Goal: Transaction & Acquisition: Book appointment/travel/reservation

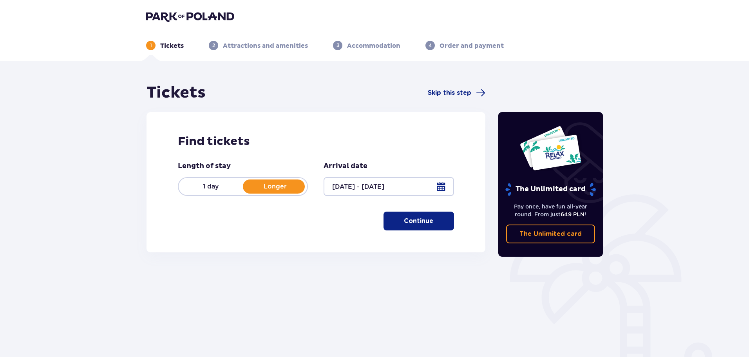
click at [411, 226] on button "Continue" at bounding box center [419, 221] width 71 height 19
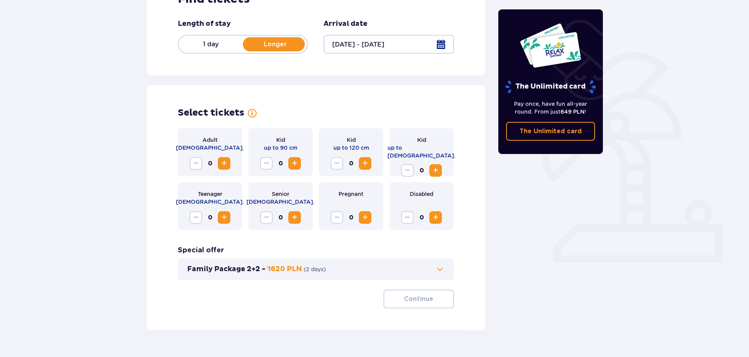
scroll to position [163, 0]
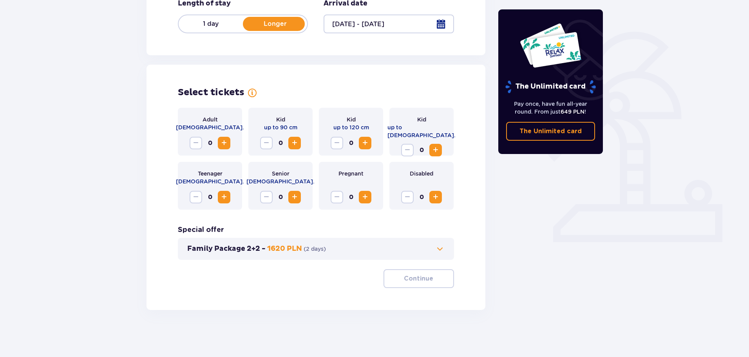
click at [222, 143] on span "Increase" at bounding box center [223, 142] width 9 height 9
click at [298, 145] on span "Increase" at bounding box center [294, 142] width 9 height 9
click at [270, 141] on span "Decrease" at bounding box center [266, 142] width 9 height 9
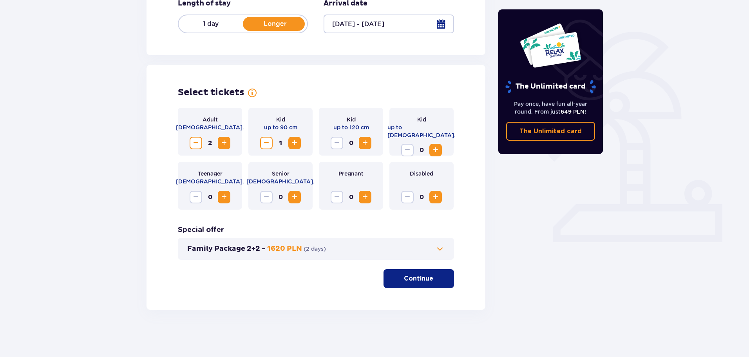
click at [270, 141] on span "Decrease" at bounding box center [266, 142] width 9 height 9
click at [366, 139] on span "Increase" at bounding box center [364, 142] width 9 height 9
click at [409, 276] on p "Continue" at bounding box center [418, 278] width 29 height 9
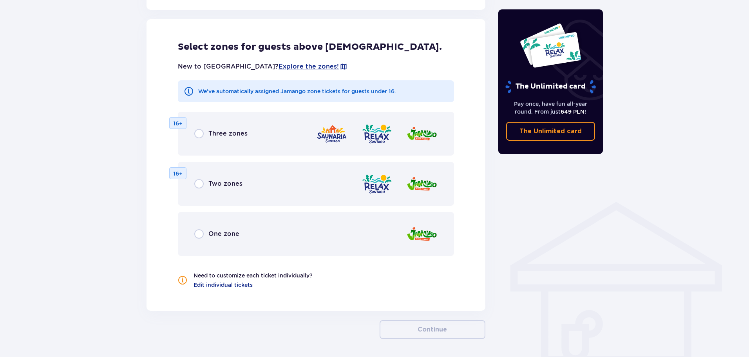
scroll to position [435, 0]
click at [204, 232] on div "One zone" at bounding box center [216, 233] width 45 height 9
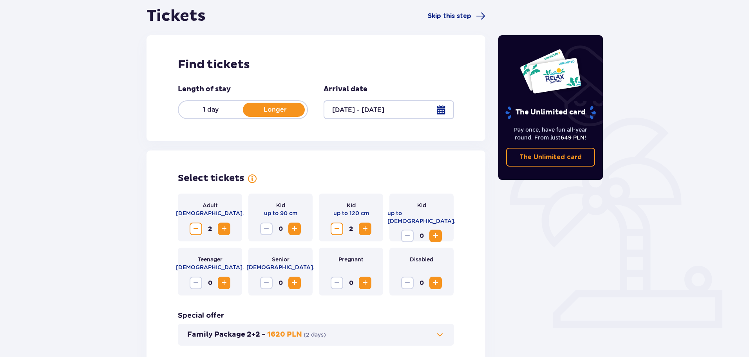
scroll to position [0, 0]
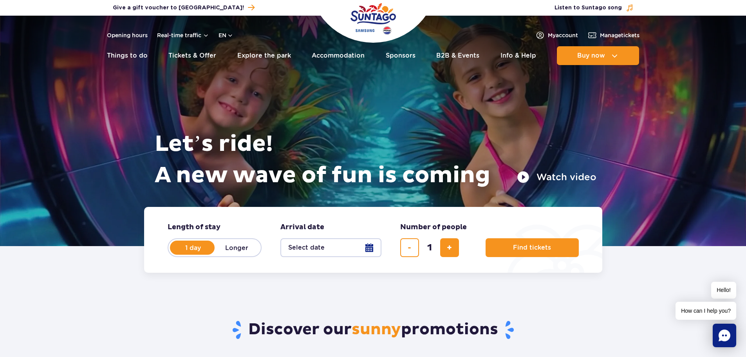
click at [229, 247] on label "Longer" at bounding box center [237, 247] width 45 height 16
click at [223, 254] on input "Longer" at bounding box center [219, 255] width 9 height 2
radio input "false"
radio input "true"
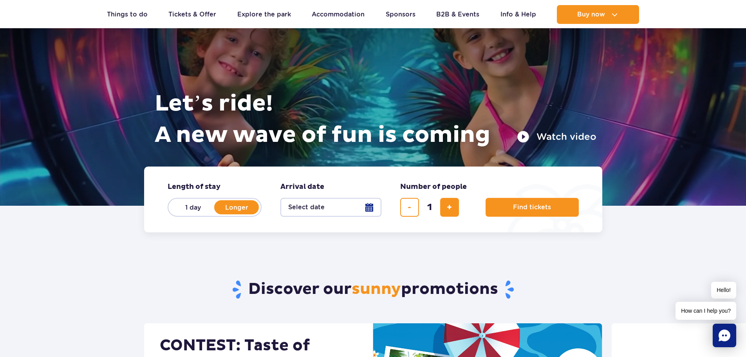
scroll to position [78, 0]
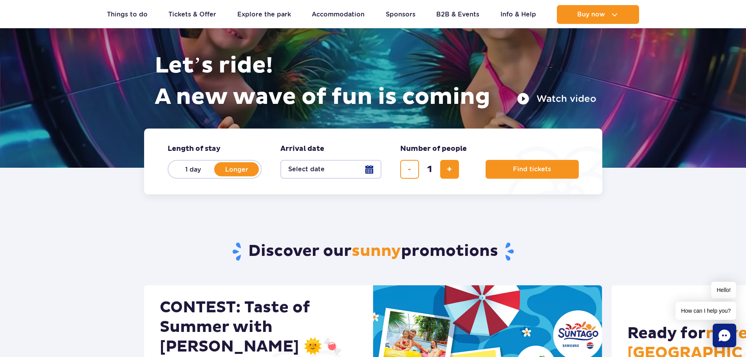
click at [304, 169] on button "Select date" at bounding box center [331, 169] width 101 height 19
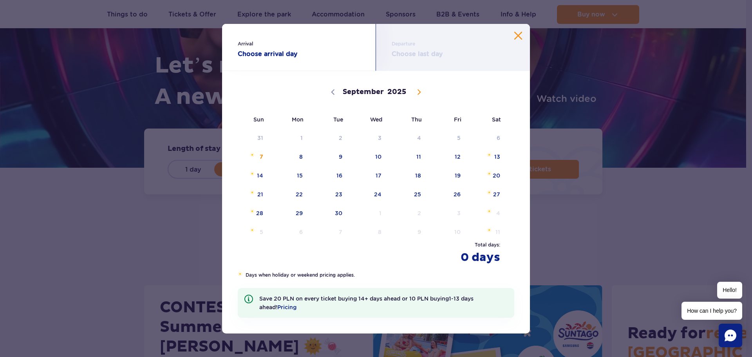
click at [420, 87] on span at bounding box center [419, 91] width 13 height 13
select select "9"
click at [300, 155] on span "6" at bounding box center [290, 157] width 40 height 18
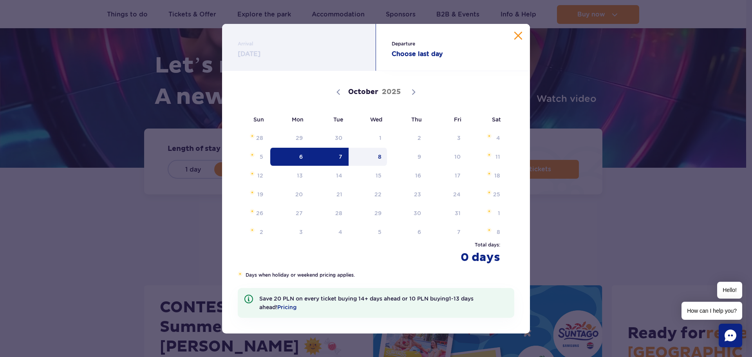
click at [382, 156] on span "8" at bounding box center [369, 157] width 40 height 18
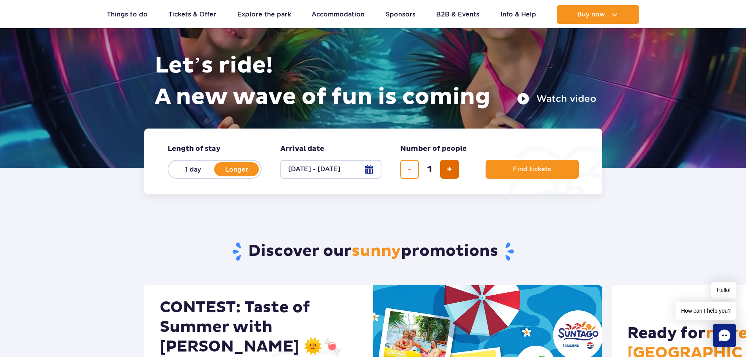
click at [449, 169] on span "add ticket" at bounding box center [449, 169] width 5 height 0
click at [413, 167] on button "remove ticket" at bounding box center [409, 169] width 19 height 19
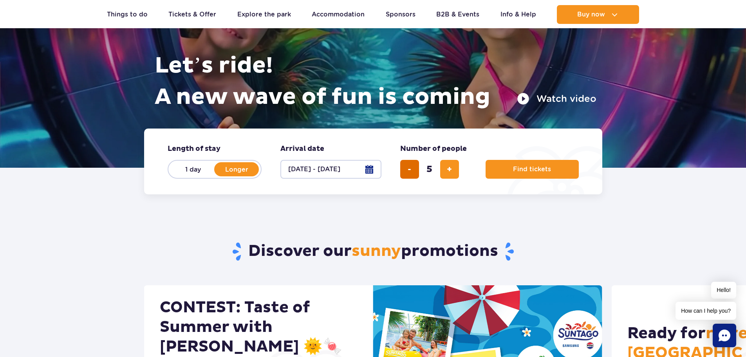
type input "4"
click at [525, 168] on span "Find tickets" at bounding box center [529, 169] width 38 height 7
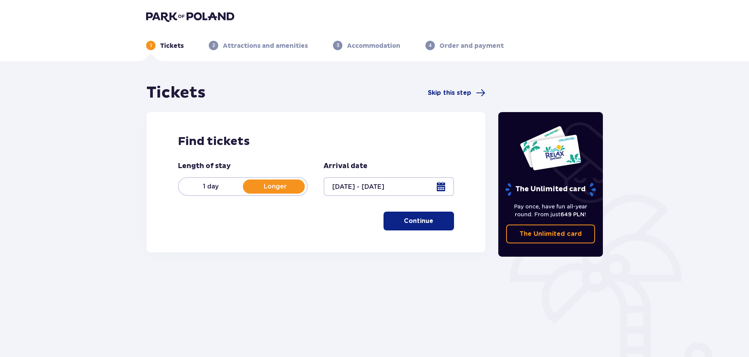
click at [407, 221] on p "Continue" at bounding box center [418, 221] width 29 height 9
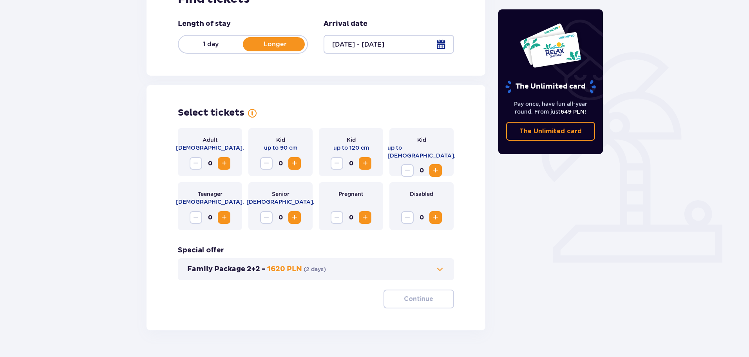
scroll to position [163, 0]
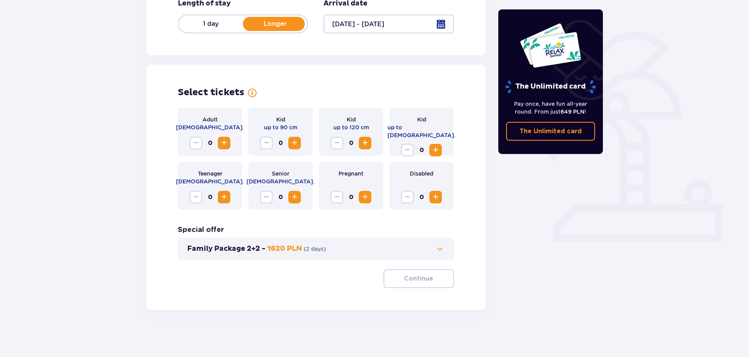
click at [283, 247] on p "1620 PLN" at bounding box center [284, 248] width 35 height 9
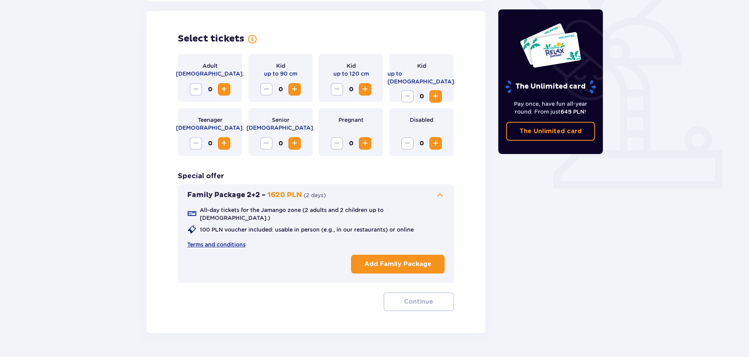
scroll to position [218, 0]
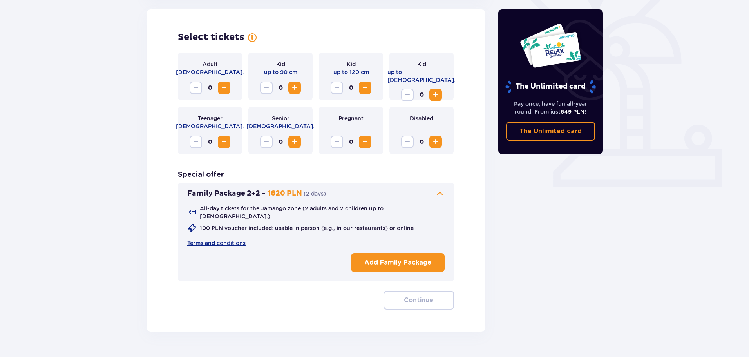
click at [416, 259] on p "Add Family Package" at bounding box center [397, 262] width 67 height 9
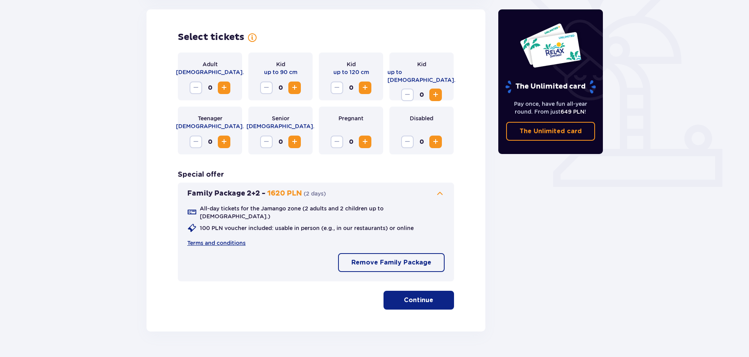
click at [425, 291] on button "Continue" at bounding box center [419, 300] width 71 height 19
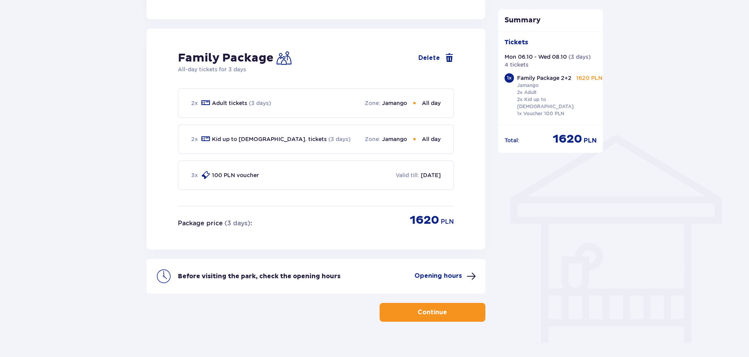
scroll to position [507, 0]
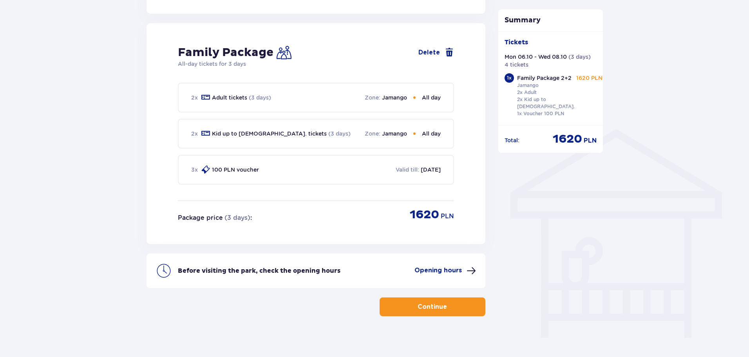
click at [211, 170] on div "3 x 100 PLN voucher Valid till : [DATE]" at bounding box center [316, 170] width 276 height 30
click at [441, 302] on button "Continue" at bounding box center [433, 306] width 106 height 19
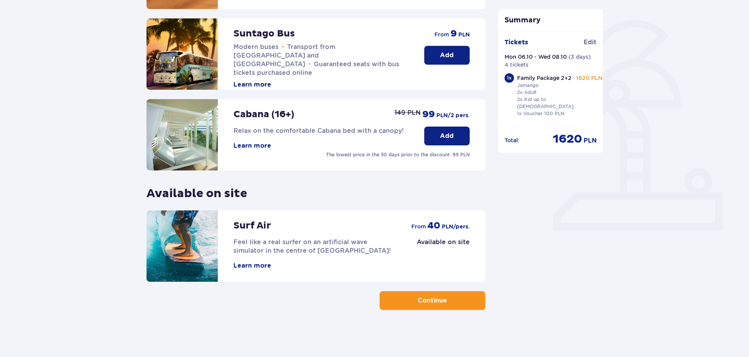
click at [426, 304] on p "Continue" at bounding box center [432, 300] width 29 height 9
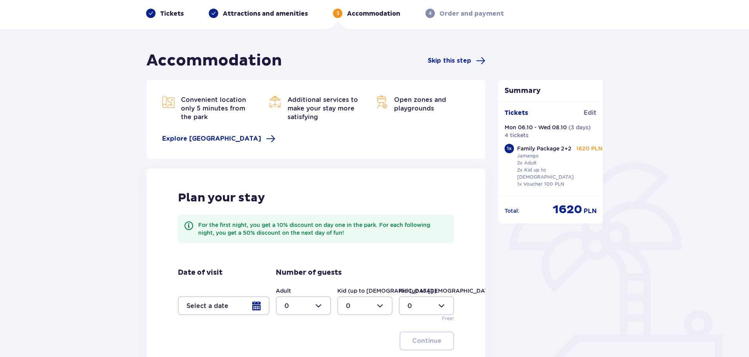
scroll to position [78, 0]
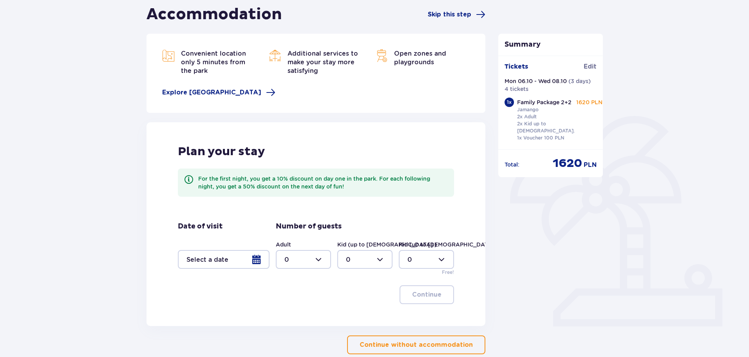
click at [254, 259] on div at bounding box center [224, 259] width 92 height 19
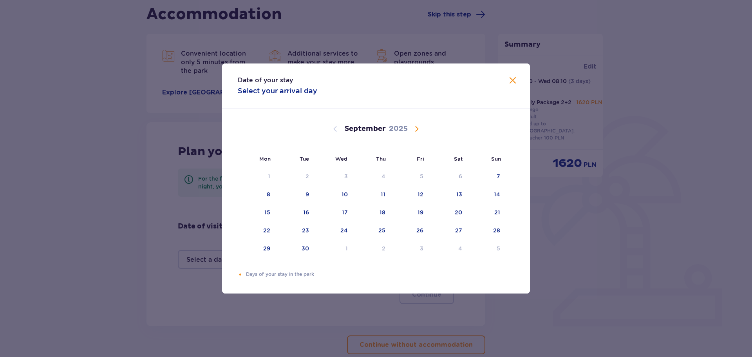
click at [515, 78] on span at bounding box center [512, 80] width 9 height 9
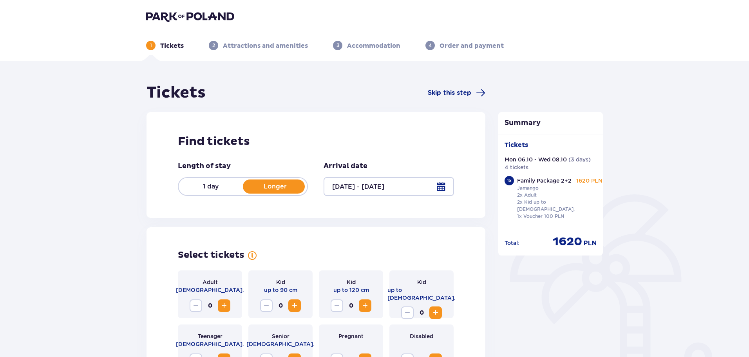
click at [385, 184] on div at bounding box center [389, 186] width 130 height 19
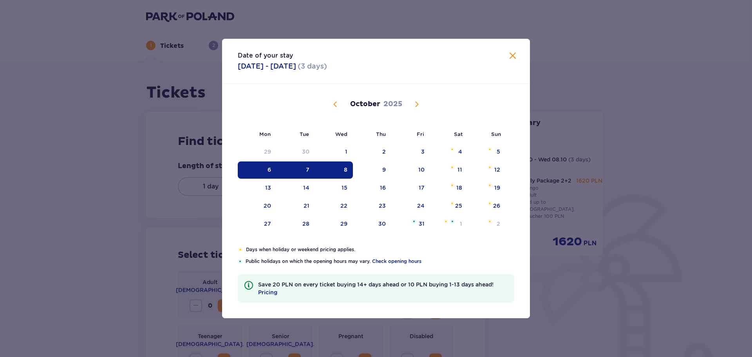
click at [305, 170] on div "7" at bounding box center [296, 169] width 39 height 17
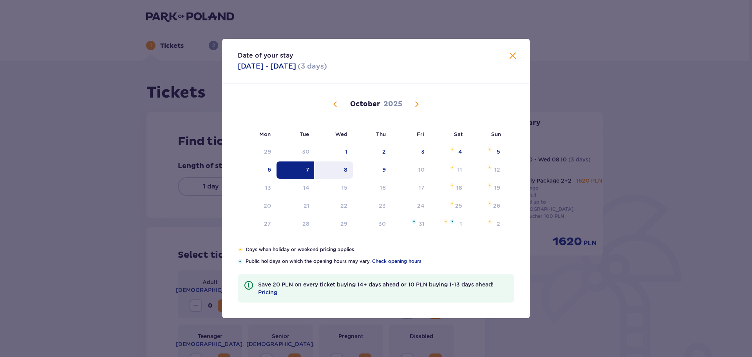
click at [342, 169] on div "8" at bounding box center [334, 169] width 38 height 17
type input "[DATE] - [DATE]"
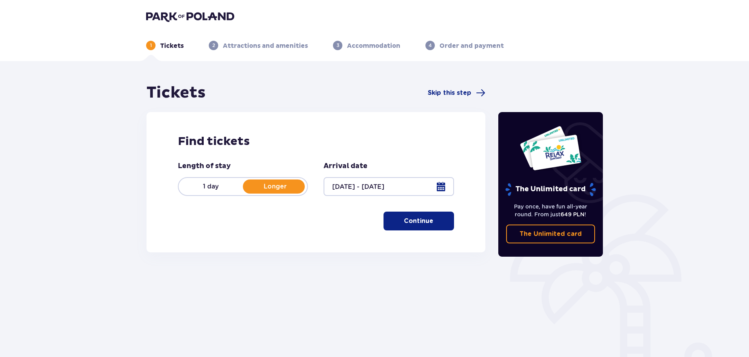
click at [414, 219] on p "Continue" at bounding box center [418, 221] width 29 height 9
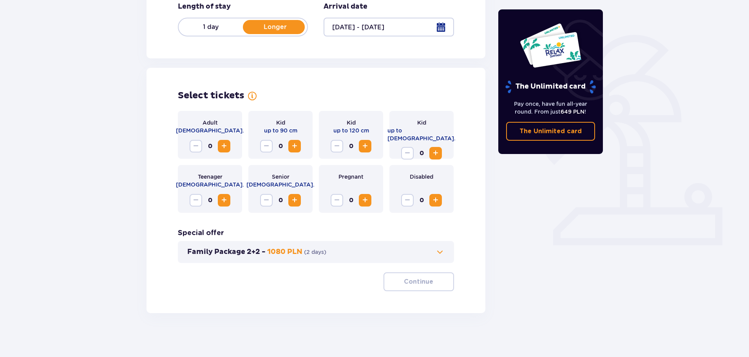
scroll to position [163, 0]
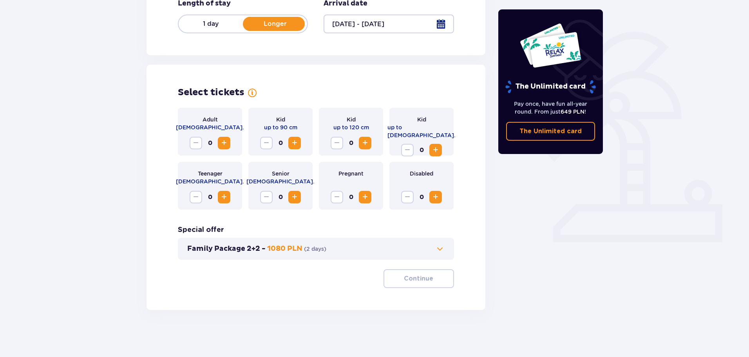
click at [285, 247] on p "1080 PLN" at bounding box center [284, 248] width 35 height 9
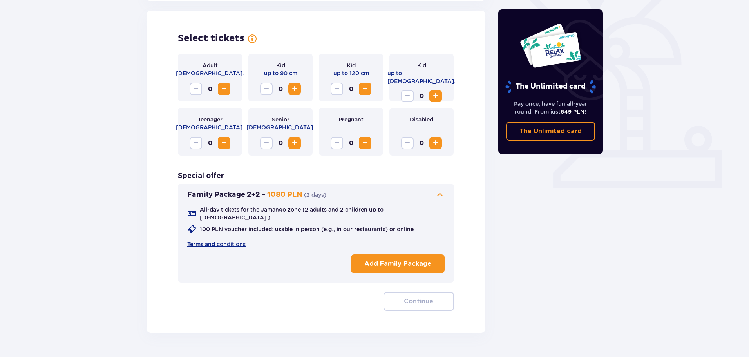
scroll to position [218, 0]
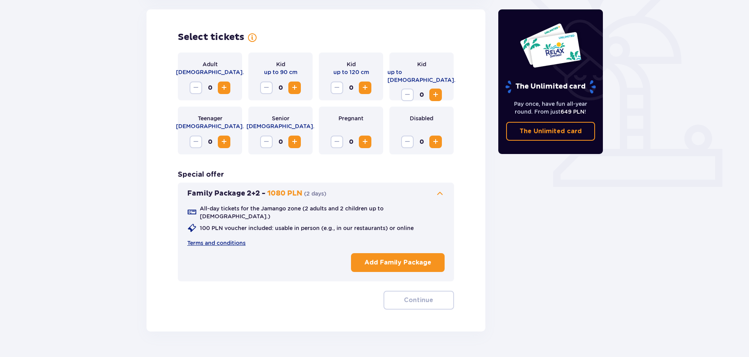
click at [369, 258] on p "Add Family Package" at bounding box center [397, 262] width 67 height 9
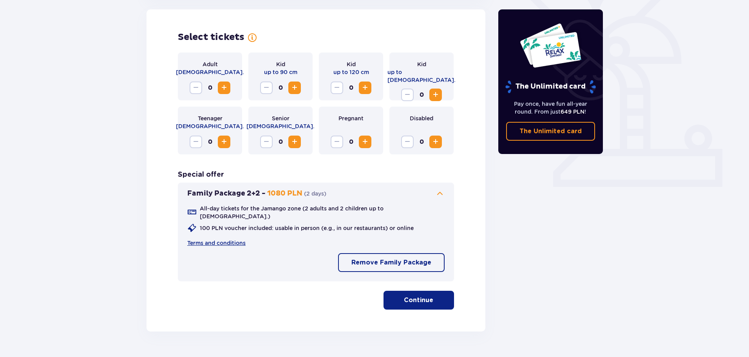
click at [407, 300] on button "Continue" at bounding box center [419, 300] width 71 height 19
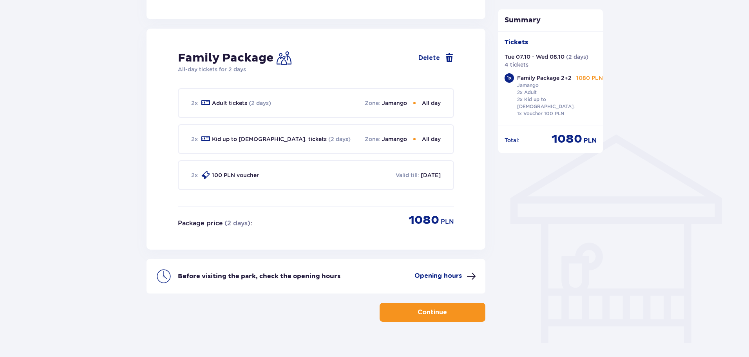
scroll to position [507, 0]
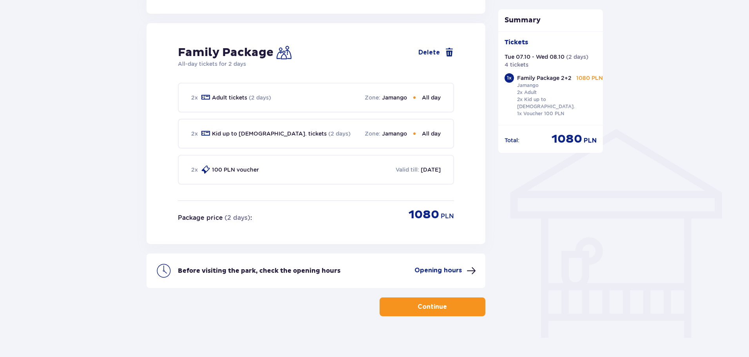
click at [439, 302] on p "Continue" at bounding box center [432, 306] width 29 height 9
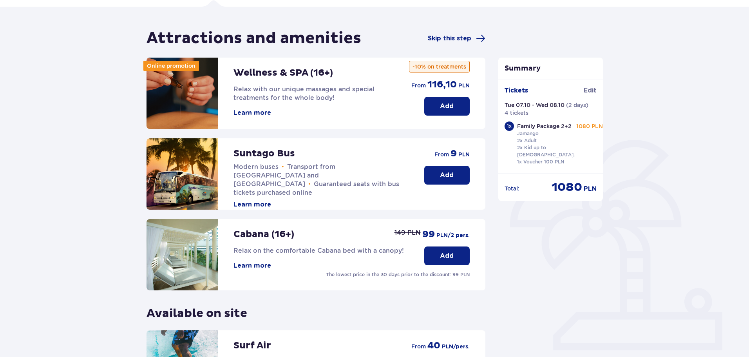
scroll to position [174, 0]
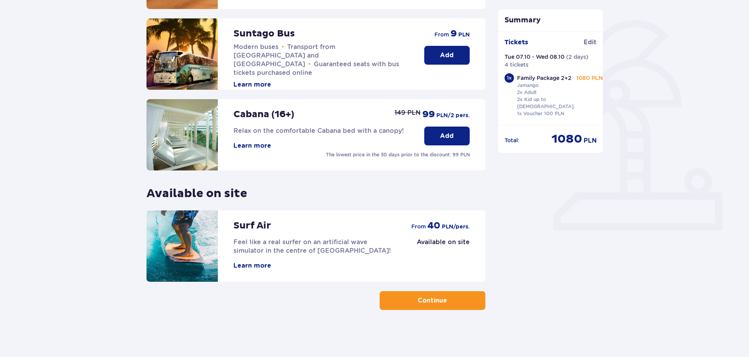
click at [418, 300] on p "Continue" at bounding box center [432, 300] width 29 height 9
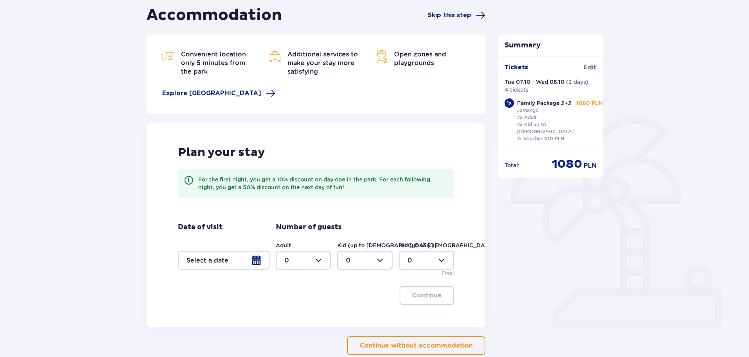
scroll to position [78, 0]
click at [256, 253] on div at bounding box center [224, 259] width 92 height 19
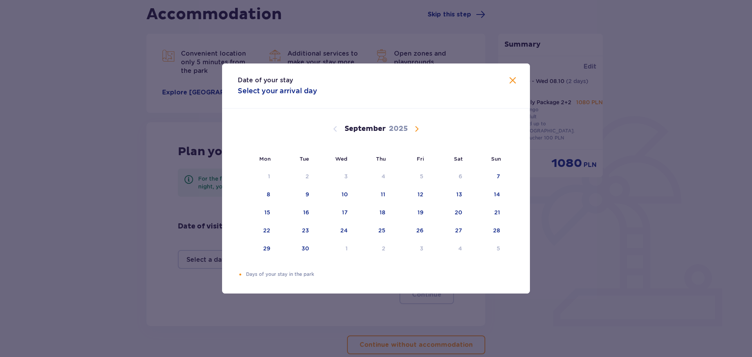
click at [420, 133] on span "Calendar" at bounding box center [416, 128] width 9 height 9
click at [265, 194] on div "6" at bounding box center [257, 194] width 39 height 17
click at [335, 191] on div "8" at bounding box center [334, 194] width 38 height 17
type input "[DATE] - [DATE]"
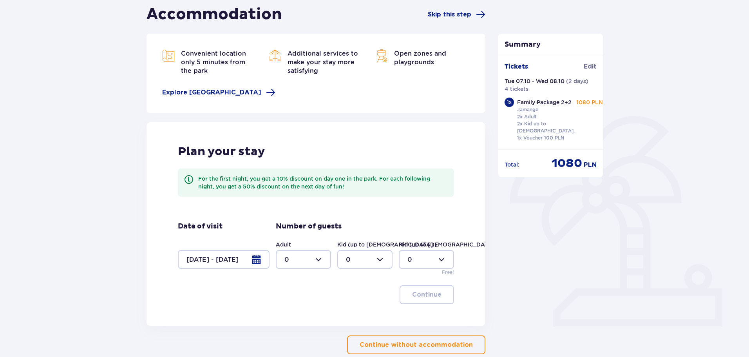
click at [323, 252] on div at bounding box center [303, 259] width 55 height 19
click at [292, 320] on div "2" at bounding box center [303, 316] width 38 height 9
type input "2"
click at [373, 253] on div at bounding box center [364, 259] width 55 height 19
click at [408, 256] on div at bounding box center [426, 259] width 55 height 19
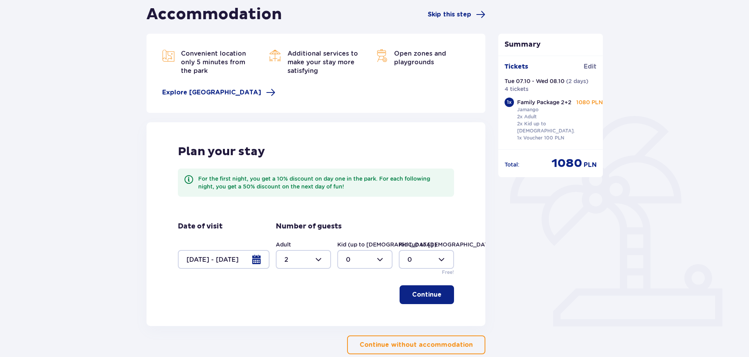
click at [354, 257] on div at bounding box center [364, 259] width 55 height 19
click at [353, 310] on span "2" at bounding box center [365, 316] width 54 height 16
type input "2"
click at [423, 301] on button "Continue" at bounding box center [427, 294] width 54 height 19
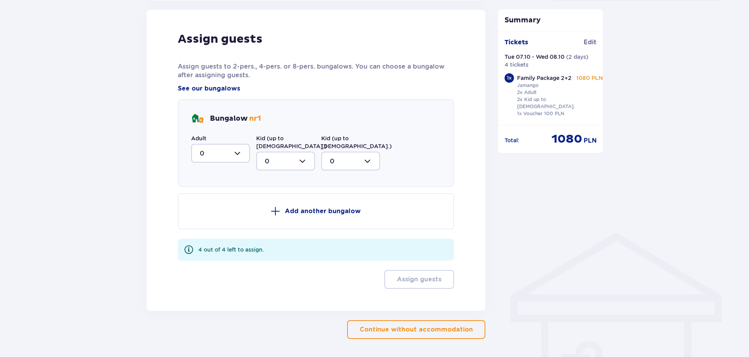
scroll to position [404, 0]
click at [231, 153] on div at bounding box center [220, 152] width 59 height 19
click at [215, 211] on div "2" at bounding box center [221, 209] width 42 height 9
type input "2"
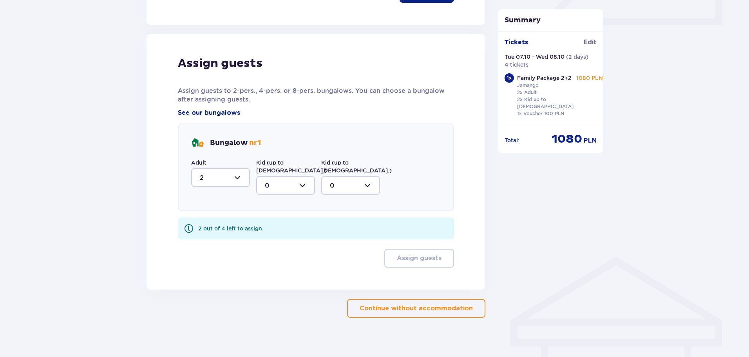
click at [292, 184] on div at bounding box center [285, 185] width 59 height 19
click at [282, 238] on div "2" at bounding box center [286, 242] width 42 height 9
type input "2"
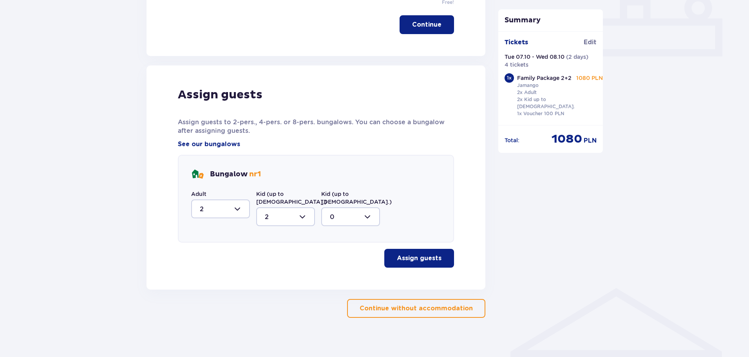
click at [419, 254] on p "Assign guests" at bounding box center [419, 258] width 45 height 9
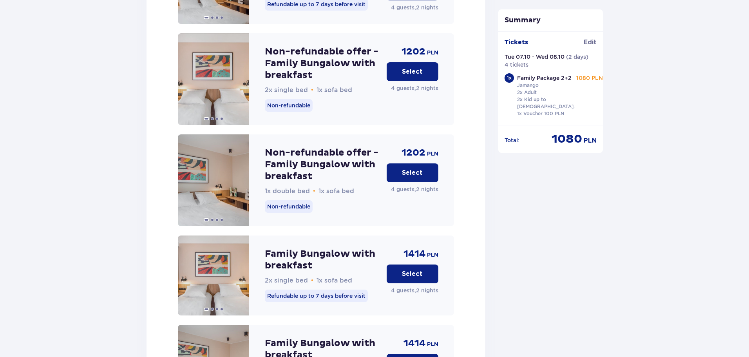
scroll to position [1061, 0]
click at [418, 269] on p "Select" at bounding box center [412, 273] width 21 height 9
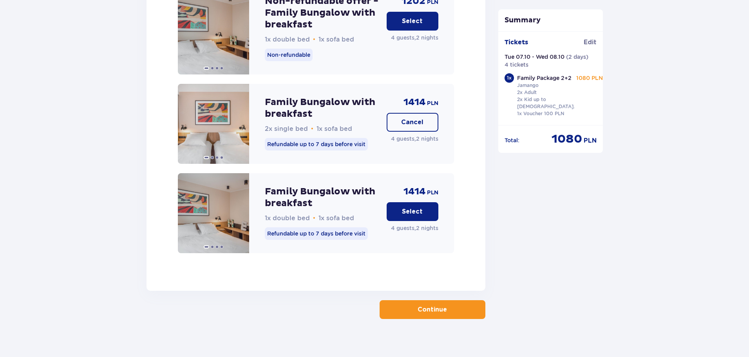
scroll to position [1213, 0]
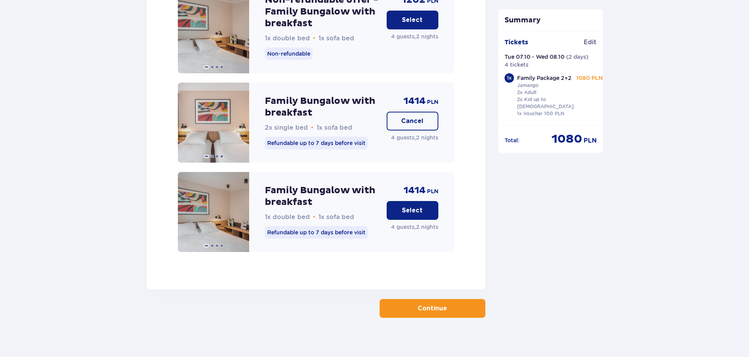
click at [435, 304] on p "Continue" at bounding box center [432, 308] width 29 height 9
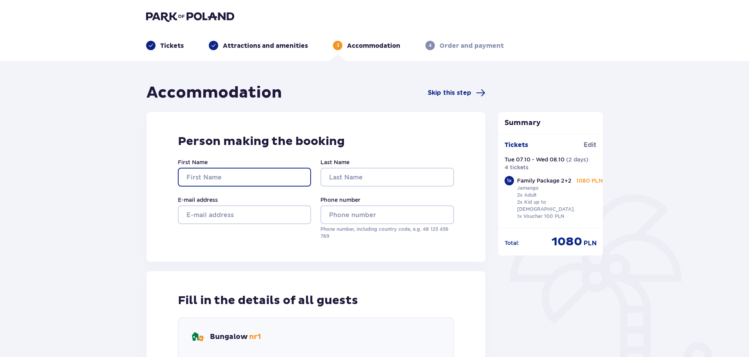
click at [233, 176] on input "First Name" at bounding box center [244, 177] width 133 height 19
type input "[PERSON_NAME]"
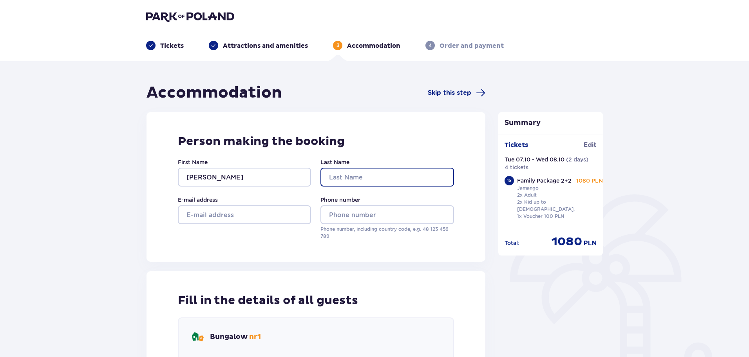
type input "[PERSON_NAME]"
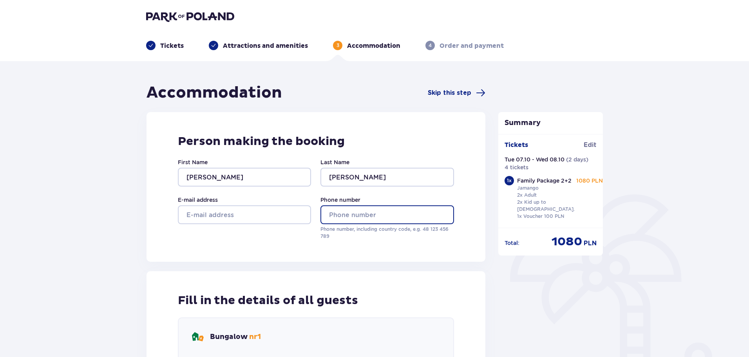
type input "0509893296"
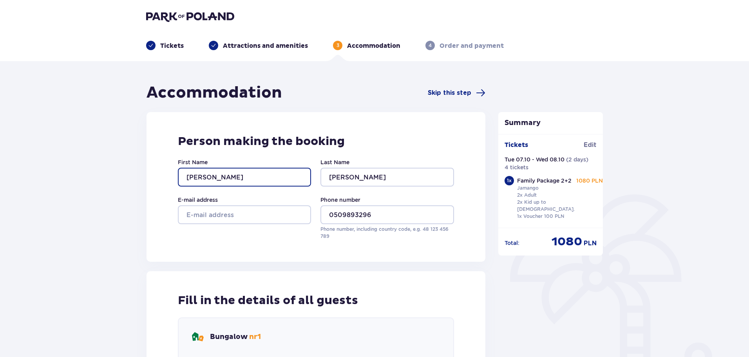
click at [213, 181] on input "[PERSON_NAME]" at bounding box center [244, 177] width 133 height 19
type input "a"
type input "Almog"
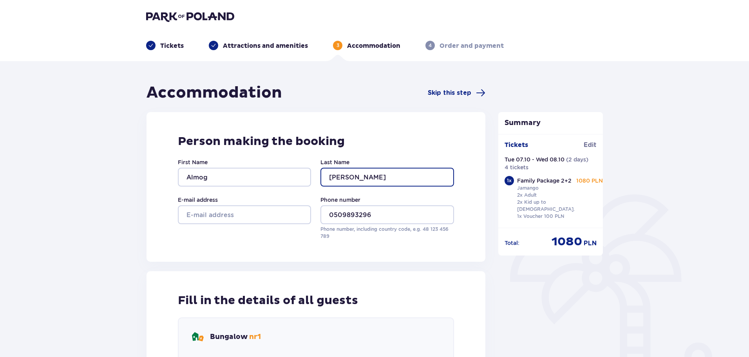
click at [357, 181] on input "[PERSON_NAME]" at bounding box center [386, 177] width 133 height 19
type input "Bar [PERSON_NAME]"
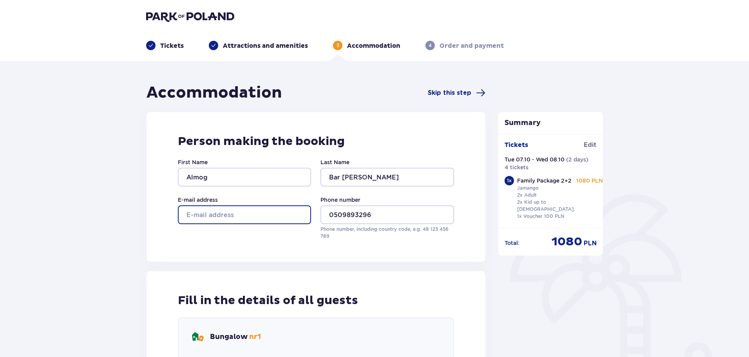
click at [231, 215] on input "E-mail address" at bounding box center [244, 214] width 133 height 19
click at [222, 215] on input "almog777"[DOMAIN_NAME]" at bounding box center [244, 214] width 133 height 19
click at [218, 215] on input "almog777"[DOMAIN_NAME]" at bounding box center [244, 214] width 133 height 19
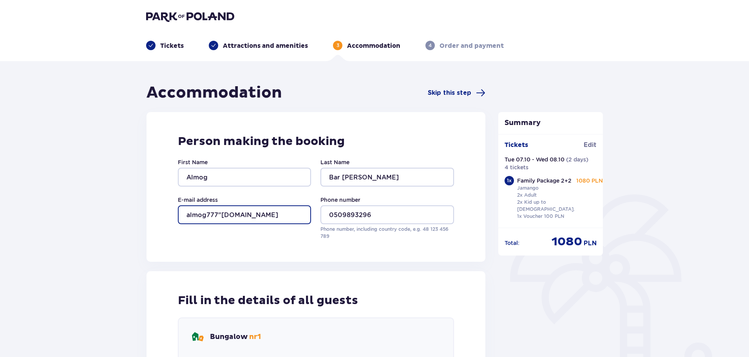
click at [218, 215] on input "almog777"[DOMAIN_NAME]" at bounding box center [244, 214] width 133 height 19
type input "[EMAIL_ADDRESS][DOMAIN_NAME]"
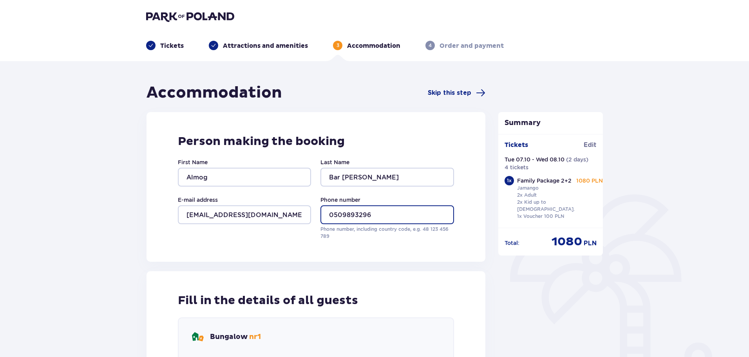
click at [369, 216] on input "0509893296" at bounding box center [386, 214] width 133 height 19
type input "0526868548"
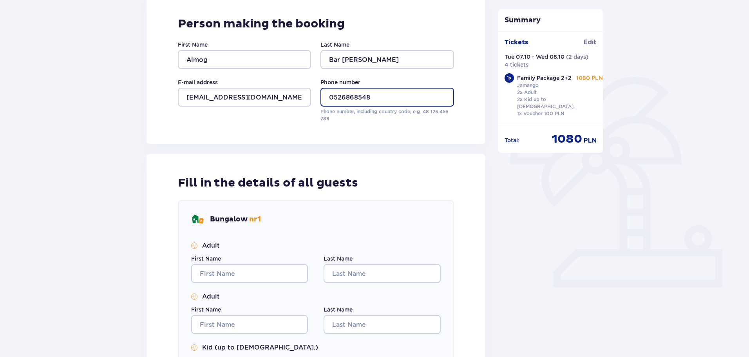
scroll to position [157, 0]
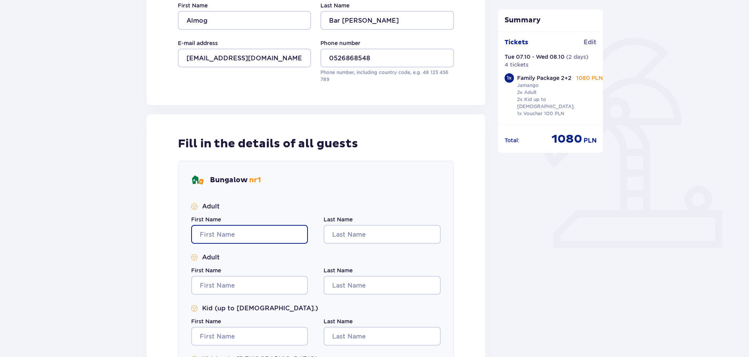
click at [267, 238] on input "First Name" at bounding box center [249, 234] width 117 height 19
type input "Almog"
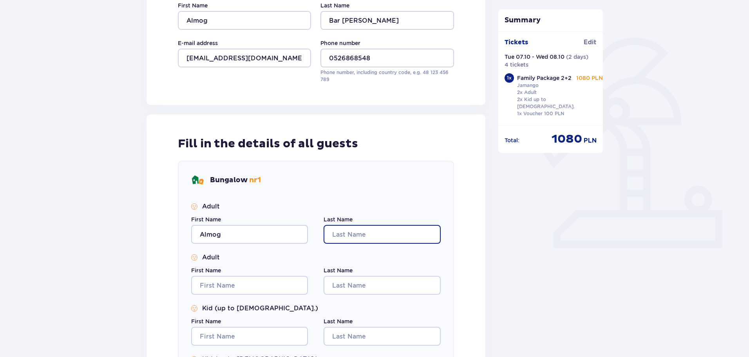
click at [360, 233] on input "Last Name" at bounding box center [382, 234] width 117 height 19
click at [360, 233] on input "Bar [PERSON_NAME]" at bounding box center [382, 234] width 117 height 19
type input "Bar [PERSON_NAME]"
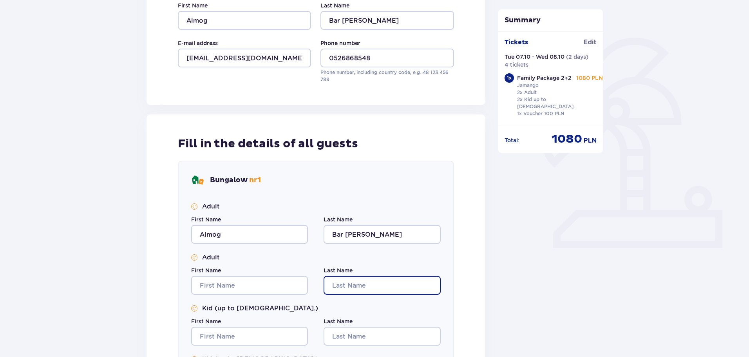
click at [350, 288] on input "Last Name" at bounding box center [382, 285] width 117 height 19
paste input "Bar [PERSON_NAME]"
type input "Bar [PERSON_NAME]"
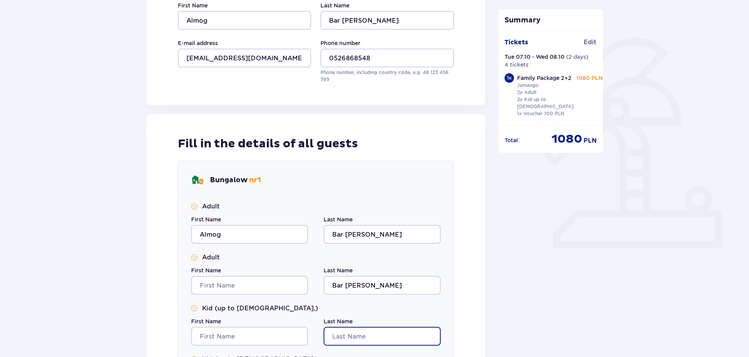
click at [343, 335] on input "Last Name" at bounding box center [382, 336] width 117 height 19
paste input "Bar [PERSON_NAME]"
type input "Bar [PERSON_NAME]"
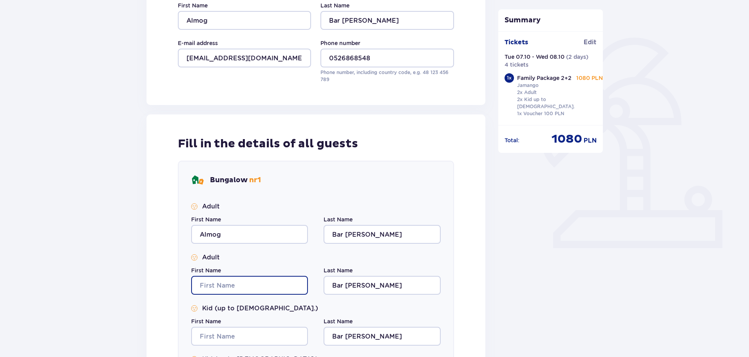
click at [241, 281] on input "First Name" at bounding box center [249, 285] width 117 height 19
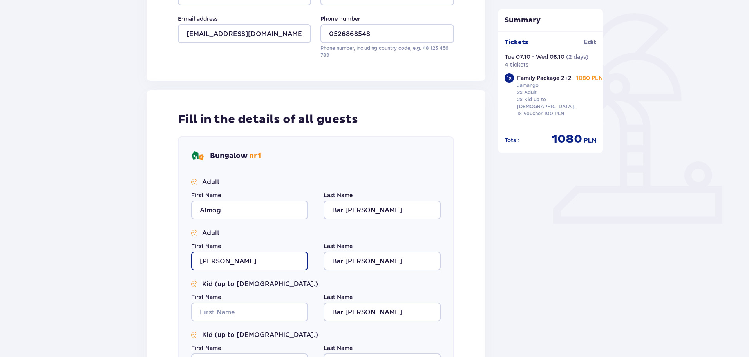
scroll to position [235, 0]
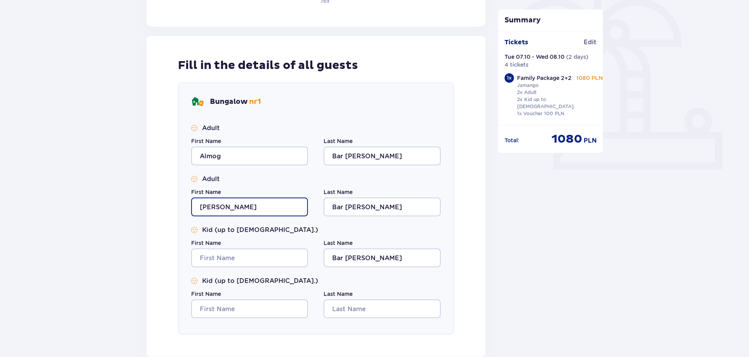
type input "[PERSON_NAME]"
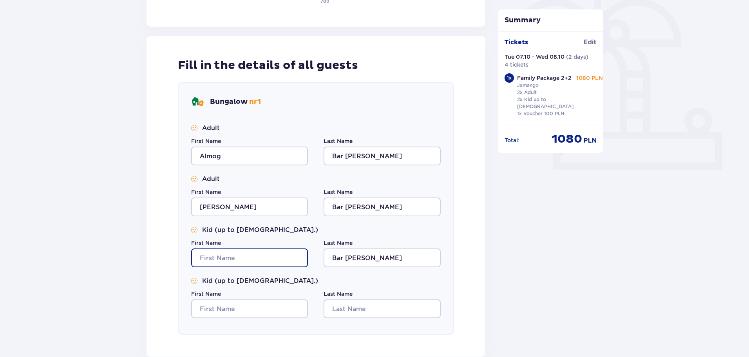
click at [209, 261] on input "First Name" at bounding box center [249, 257] width 117 height 19
type input "Anael"
click at [218, 298] on div "First Name" at bounding box center [249, 304] width 117 height 28
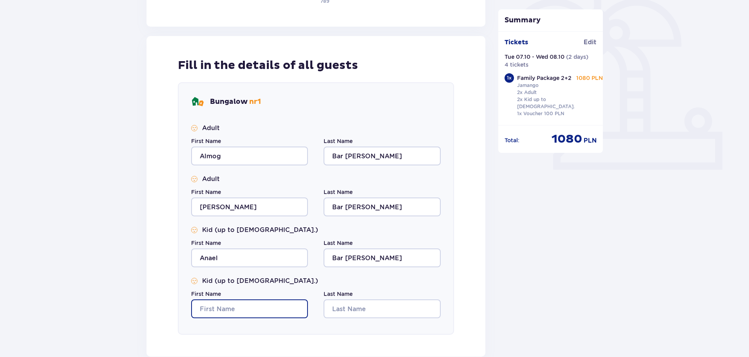
click at [218, 302] on input "First Name" at bounding box center [249, 308] width 117 height 19
type input "[PERSON_NAME]"
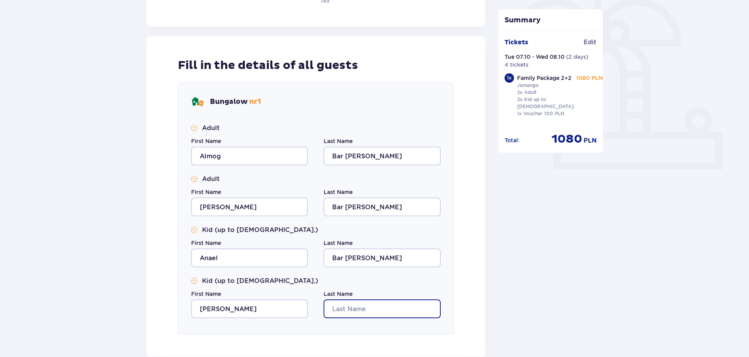
click at [352, 306] on input "Last Name" at bounding box center [382, 308] width 117 height 19
paste input "Bar [PERSON_NAME]"
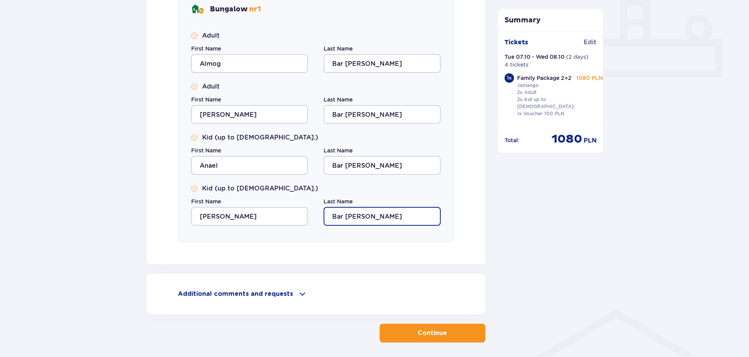
scroll to position [353, 0]
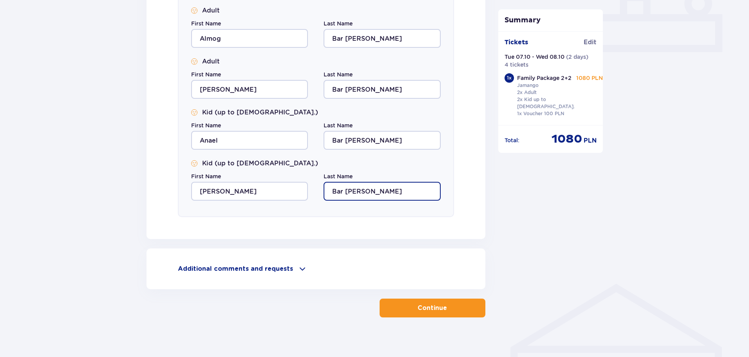
type input "Bar [PERSON_NAME]"
click at [432, 301] on button "Continue" at bounding box center [433, 308] width 106 height 19
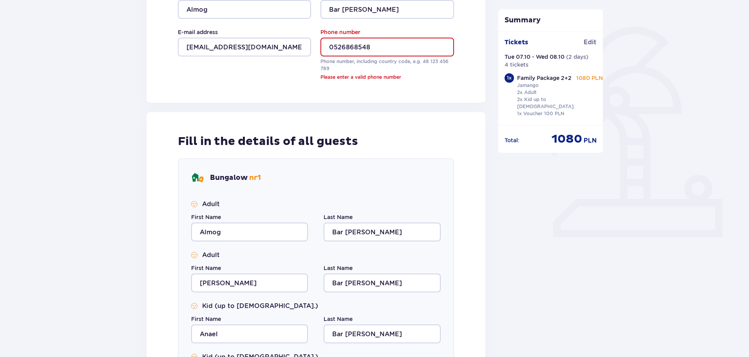
scroll to position [166, 0]
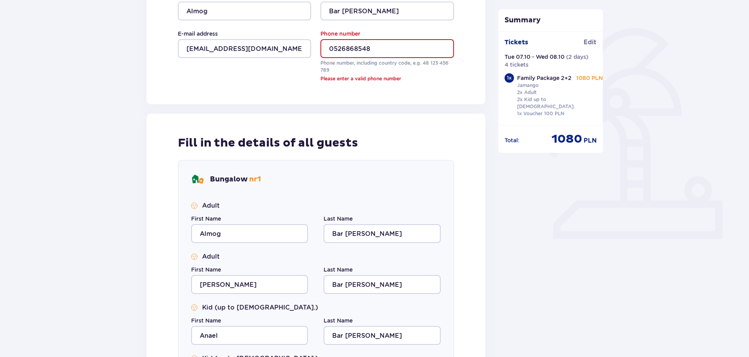
click at [350, 49] on input "0526868548" at bounding box center [386, 48] width 133 height 19
click at [334, 49] on input "0526868548" at bounding box center [386, 48] width 133 height 19
click at [330, 49] on input "0526868548" at bounding box center [386, 48] width 133 height 19
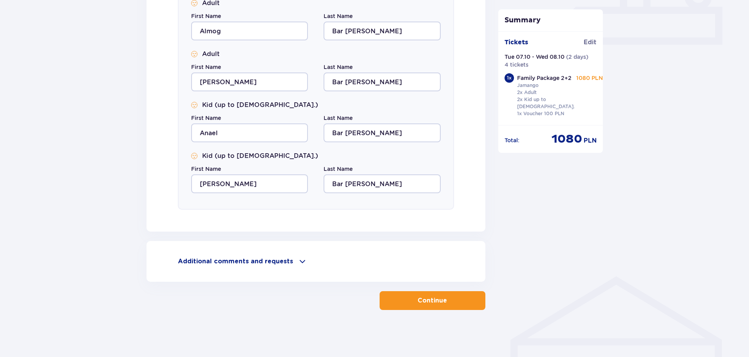
click at [426, 297] on p "Continue" at bounding box center [432, 300] width 29 height 9
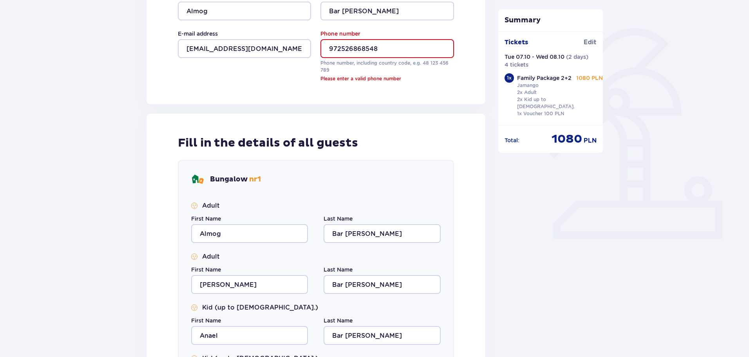
click at [329, 49] on input "972526868548" at bounding box center [386, 48] width 133 height 19
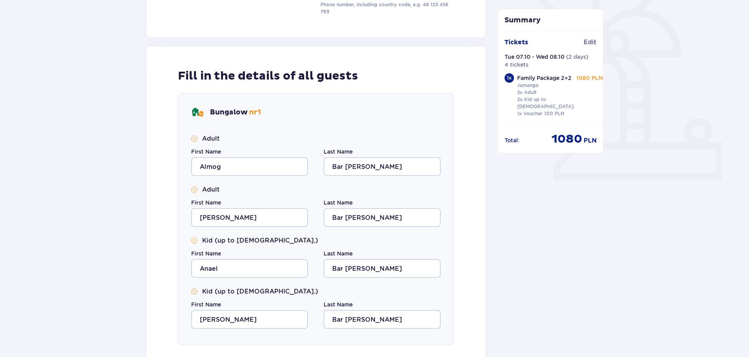
scroll to position [360, 0]
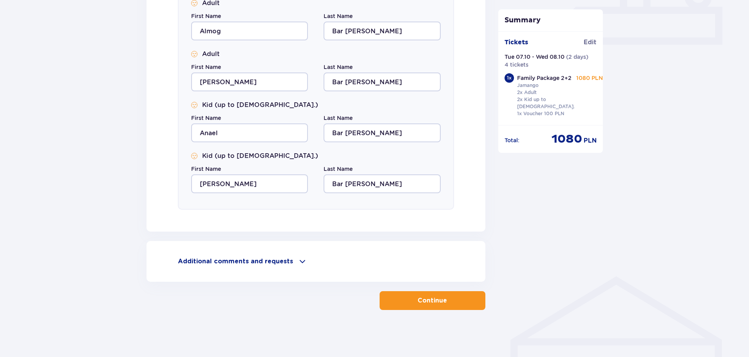
type input "[PHONE_NUMBER]"
click at [454, 295] on button "Continue" at bounding box center [433, 300] width 106 height 19
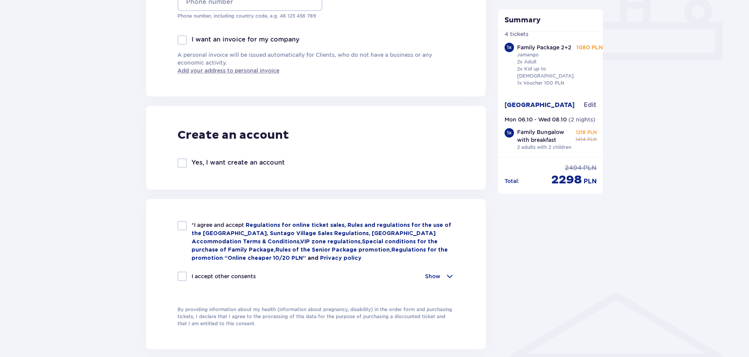
scroll to position [509, 0]
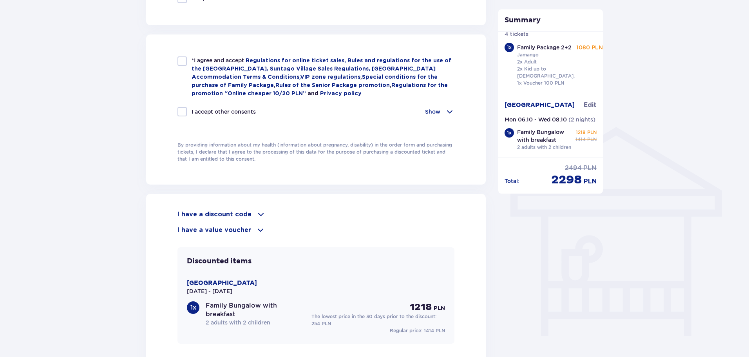
click at [261, 210] on span at bounding box center [260, 214] width 9 height 9
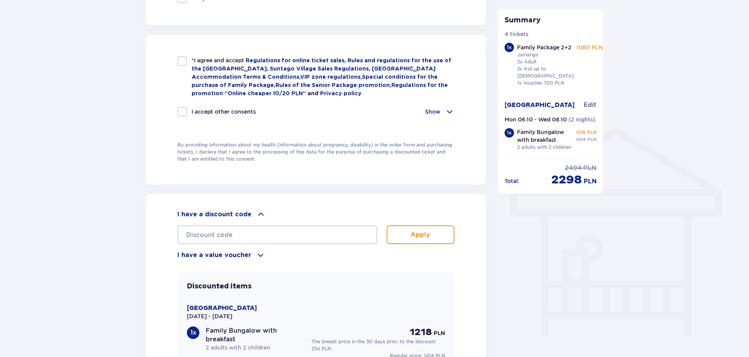
click at [260, 250] on span at bounding box center [260, 254] width 9 height 9
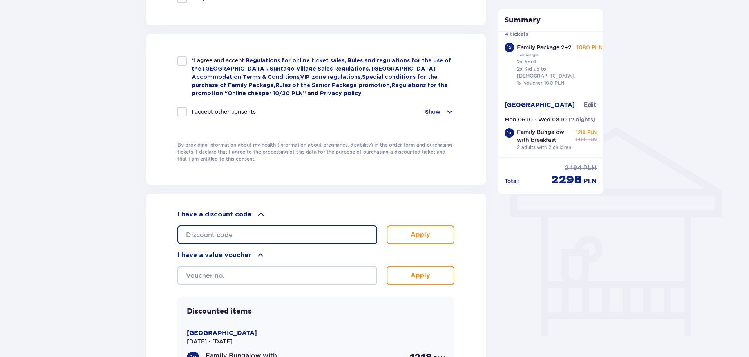
click at [230, 231] on input "text" at bounding box center [277, 234] width 200 height 19
paste input "MORTALCIO20"
click at [429, 236] on p "Apply" at bounding box center [421, 234] width 20 height 9
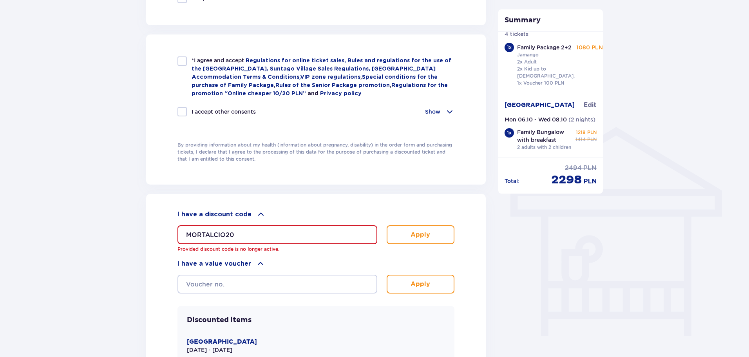
click at [223, 230] on input "MORTALCIO20" at bounding box center [277, 234] width 200 height 19
paste input "student3"
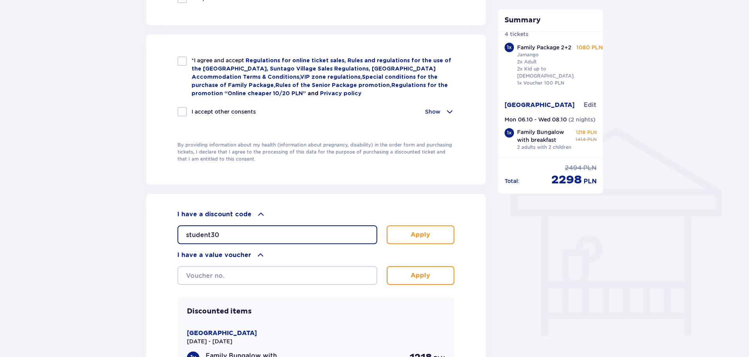
click at [187, 233] on input "student30" at bounding box center [277, 234] width 200 height 19
click at [186, 234] on input "student30" at bounding box center [277, 234] width 200 height 19
type input "student30"
click at [421, 228] on button "Apply" at bounding box center [421, 234] width 68 height 19
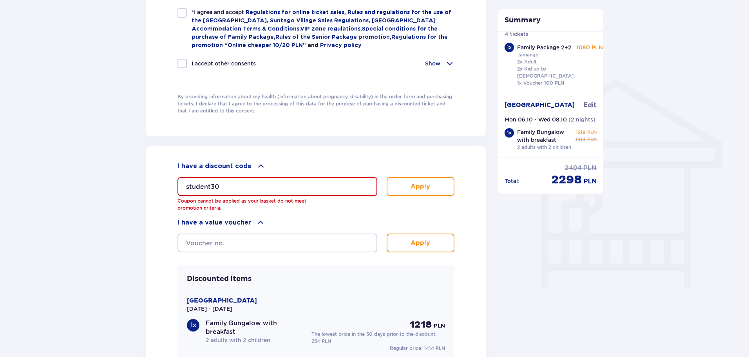
scroll to position [550, 0]
